Goal: Find specific fact: Find specific fact

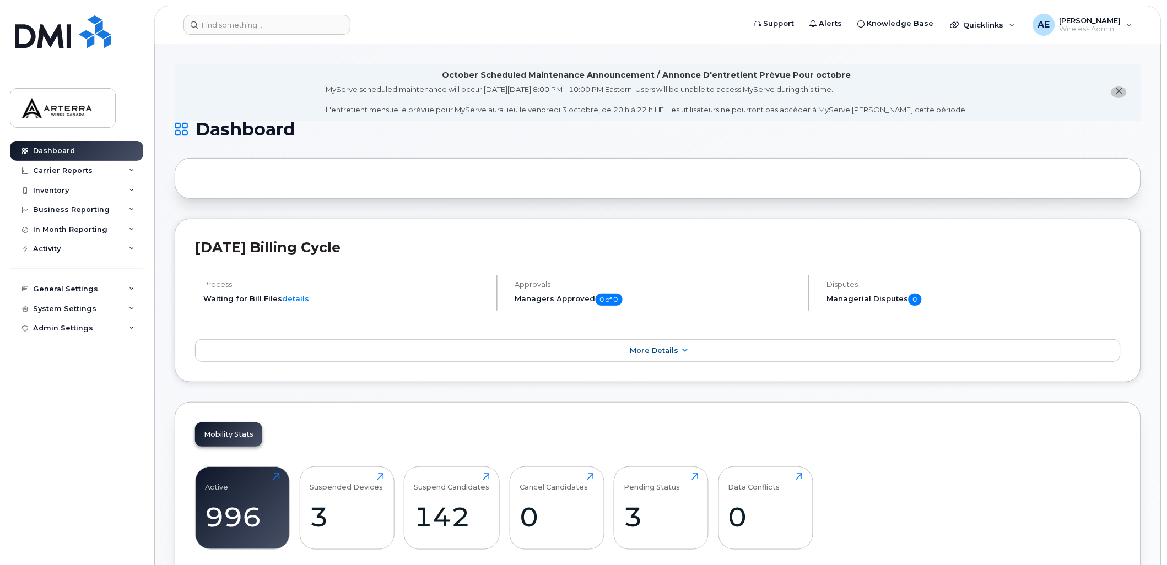
click at [1122, 91] on icon "close notification" at bounding box center [1119, 91] width 7 height 7
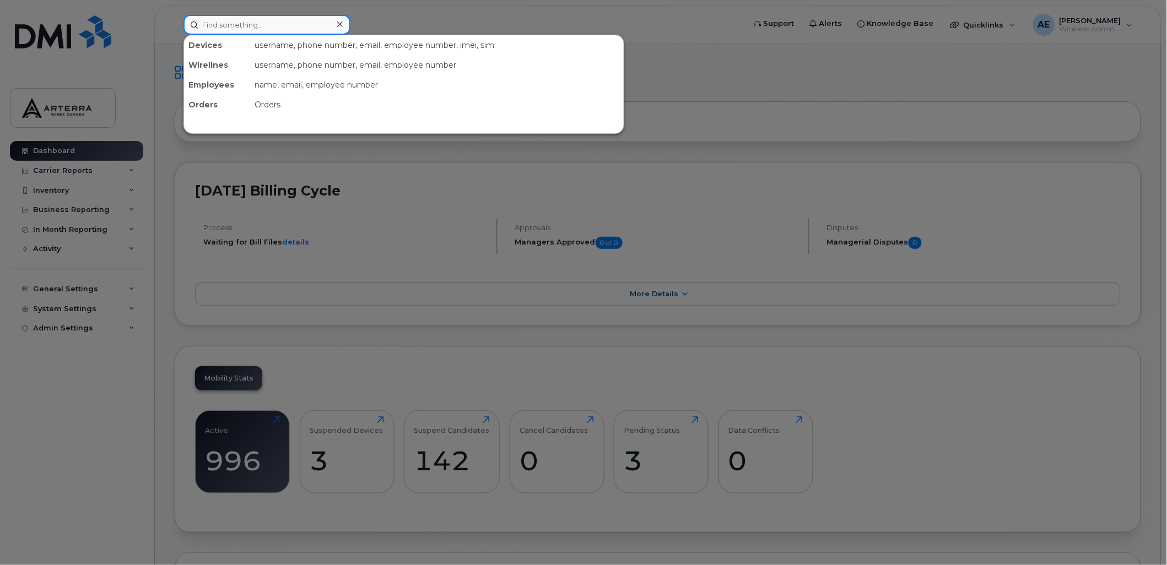
paste input "9054661413"
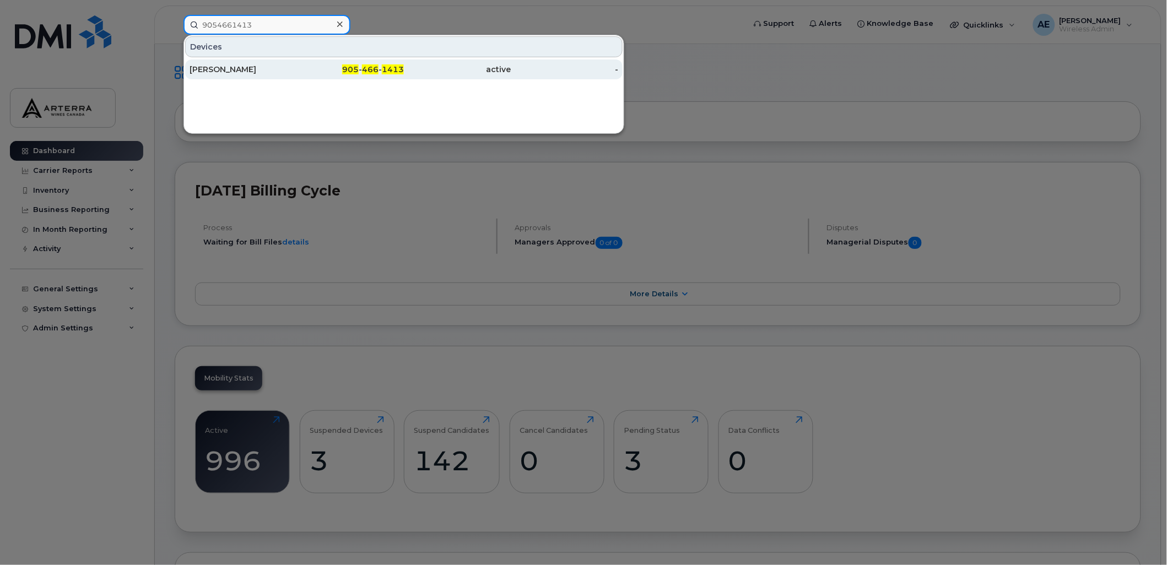
type input "9054661413"
click at [237, 71] on div "[PERSON_NAME]" at bounding box center [243, 69] width 107 height 11
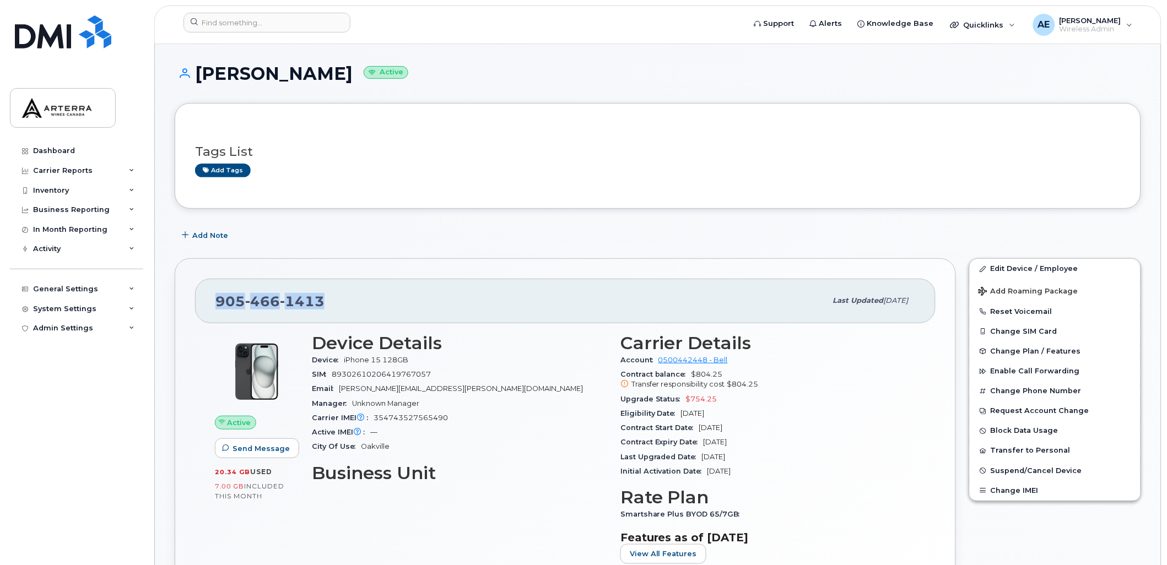
drag, startPoint x: 320, startPoint y: 300, endPoint x: 215, endPoint y: 292, distance: 105.0
click at [215, 292] on div "[PHONE_NUMBER]" at bounding box center [520, 300] width 611 height 23
drag, startPoint x: 215, startPoint y: 292, endPoint x: 229, endPoint y: 296, distance: 13.8
copy span "[PHONE_NUMBER]"
click at [496, 505] on div "Device Details Device iPhone 15 128GB SIM [TECHNICAL_ID] Email [PERSON_NAME][EM…" at bounding box center [459, 453] width 309 height 253
